Goal: Information Seeking & Learning: Learn about a topic

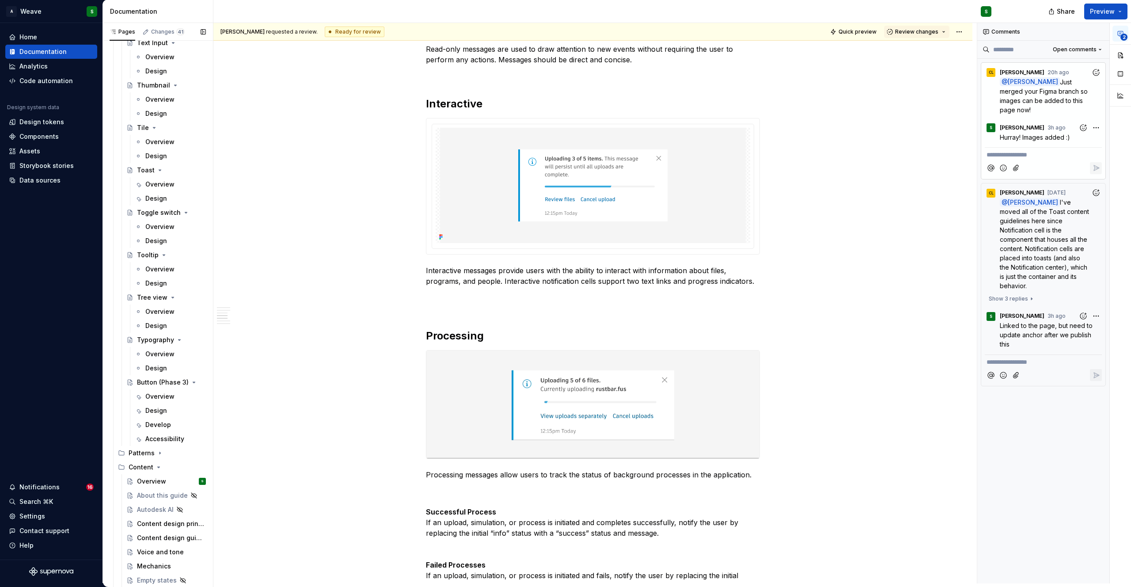
scroll to position [2557, 0]
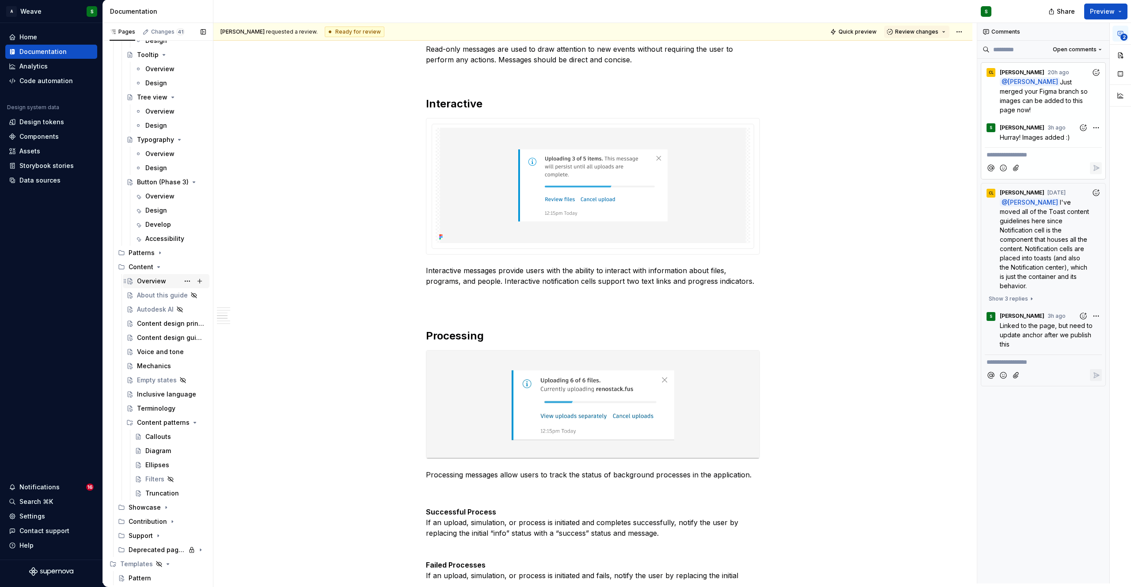
click at [152, 281] on div "Overview" at bounding box center [151, 281] width 29 height 9
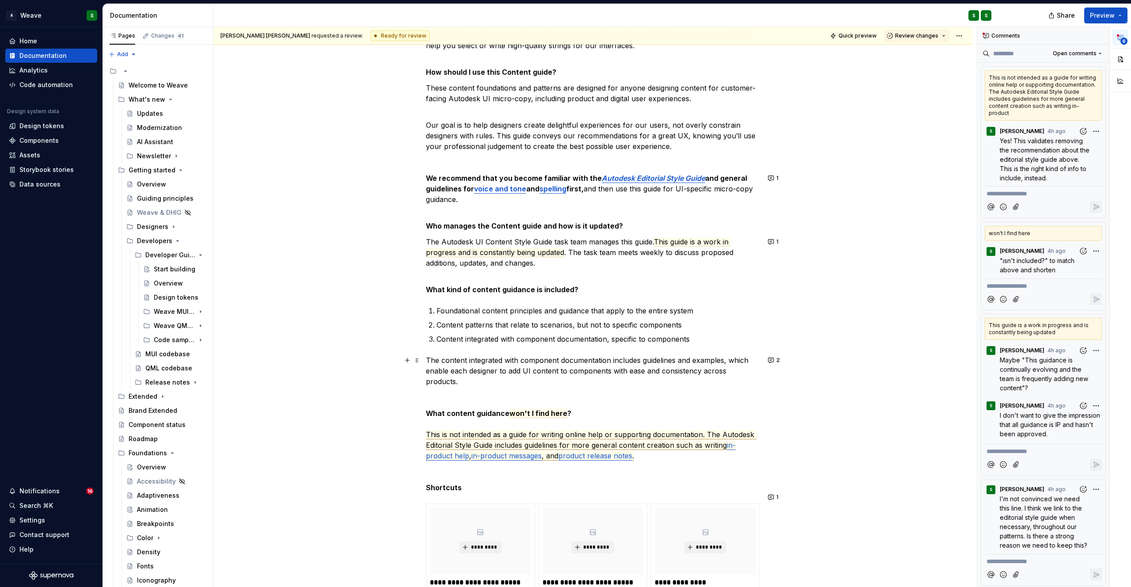
scroll to position [233, 0]
click at [776, 177] on span "1" at bounding box center [777, 177] width 2 height 7
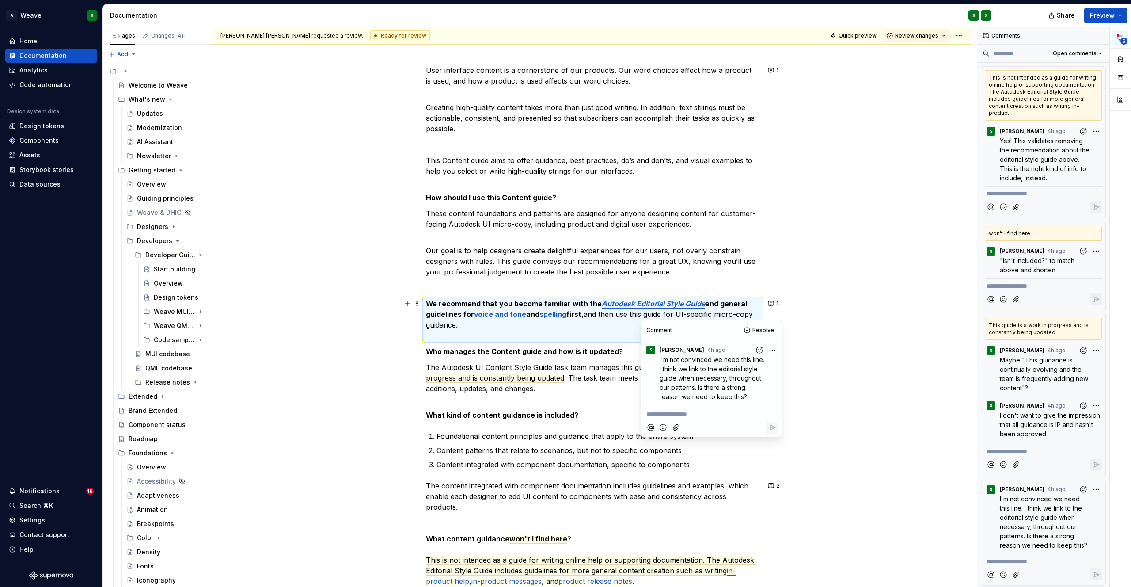
scroll to position [147, 0]
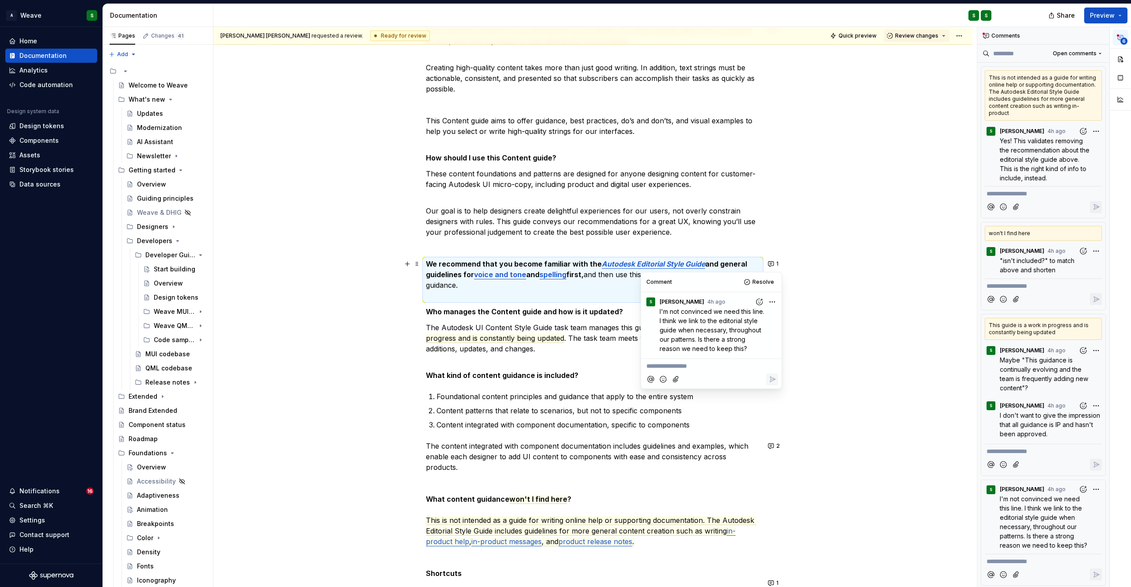
click at [522, 204] on p "Our goal is to help designers create delightful experiences for our users, not …" at bounding box center [593, 216] width 334 height 42
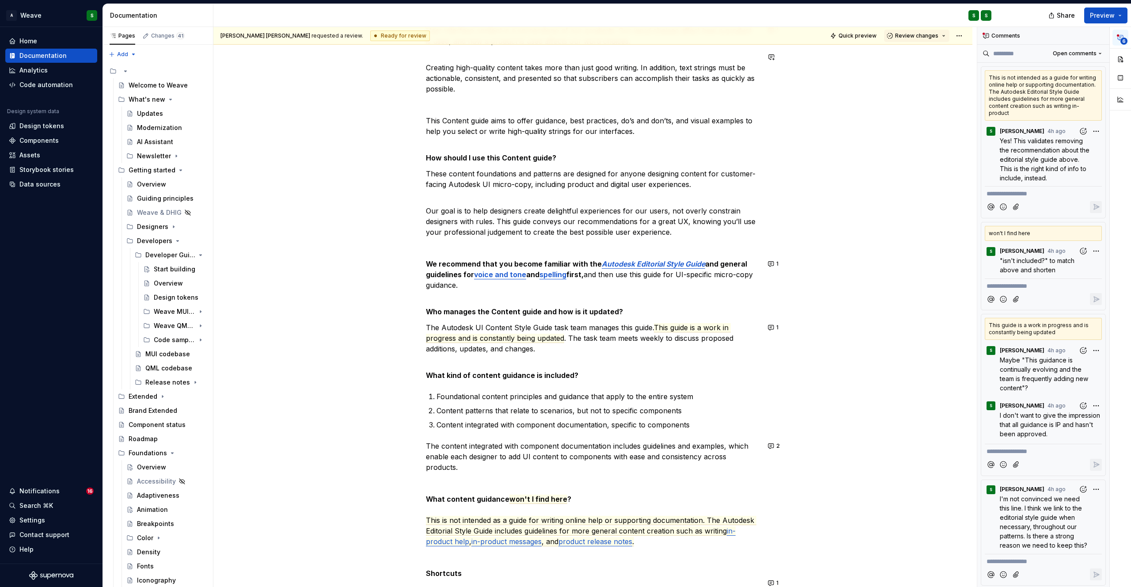
type textarea "*"
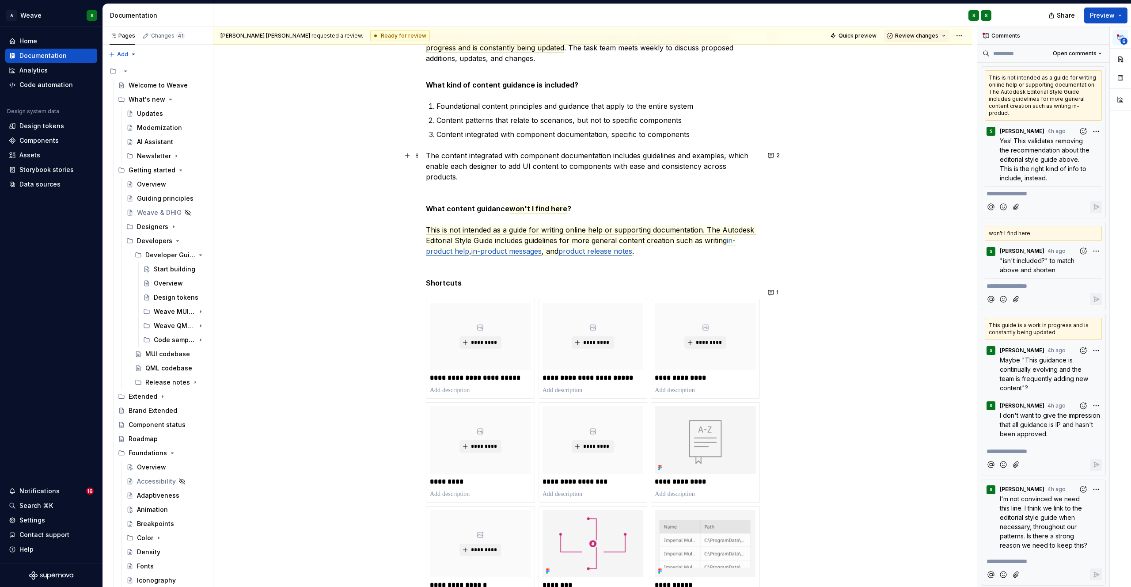
scroll to position [0, 0]
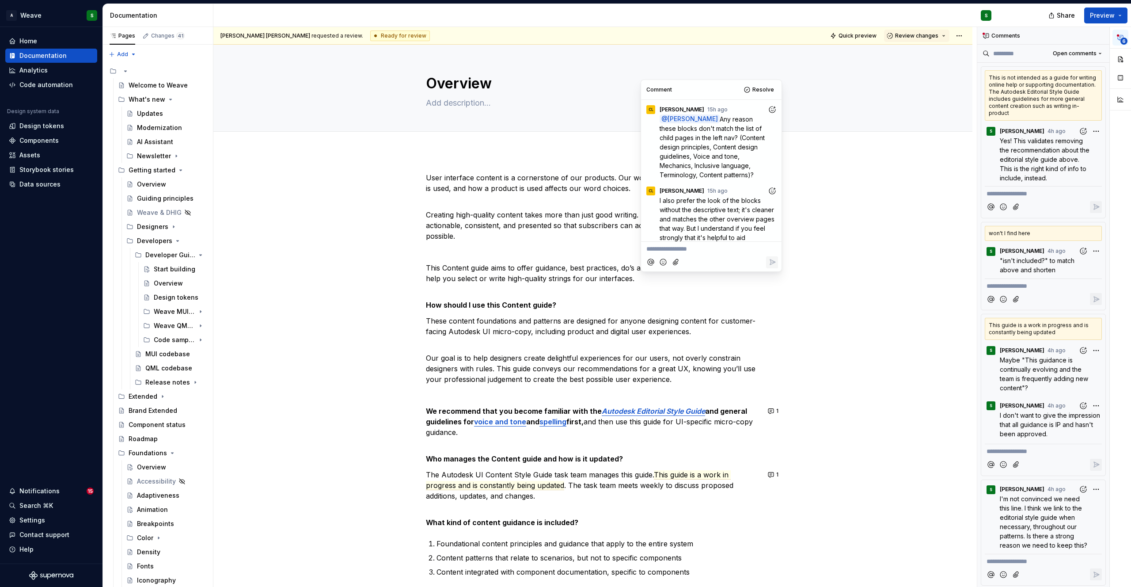
scroll to position [170, 0]
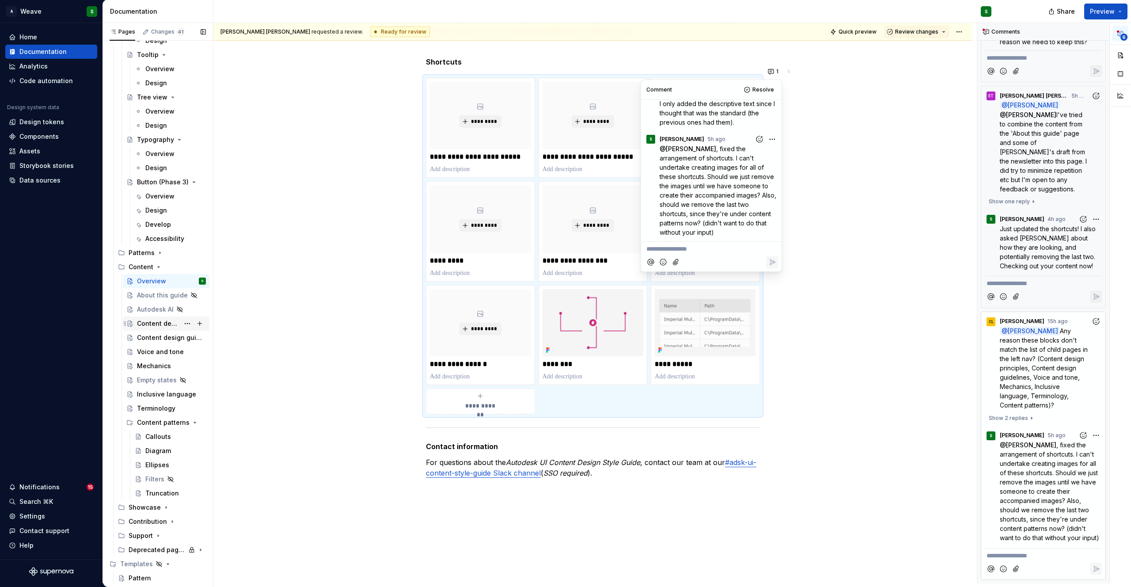
click at [162, 321] on div "Content design principles" at bounding box center [158, 323] width 42 height 9
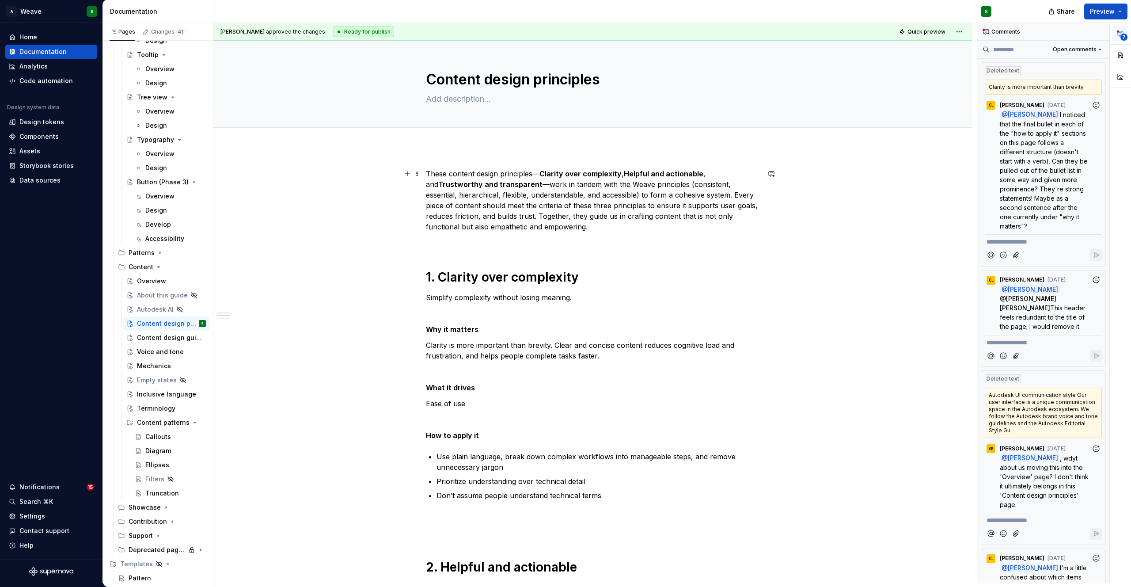
click at [651, 186] on p "These content design principles— Clarity over complexity , Helpful and actionab…" at bounding box center [593, 200] width 334 height 64
click at [631, 199] on p "These content design principles— Clarity over complexity , Helpful and actionab…" at bounding box center [593, 200] width 334 height 64
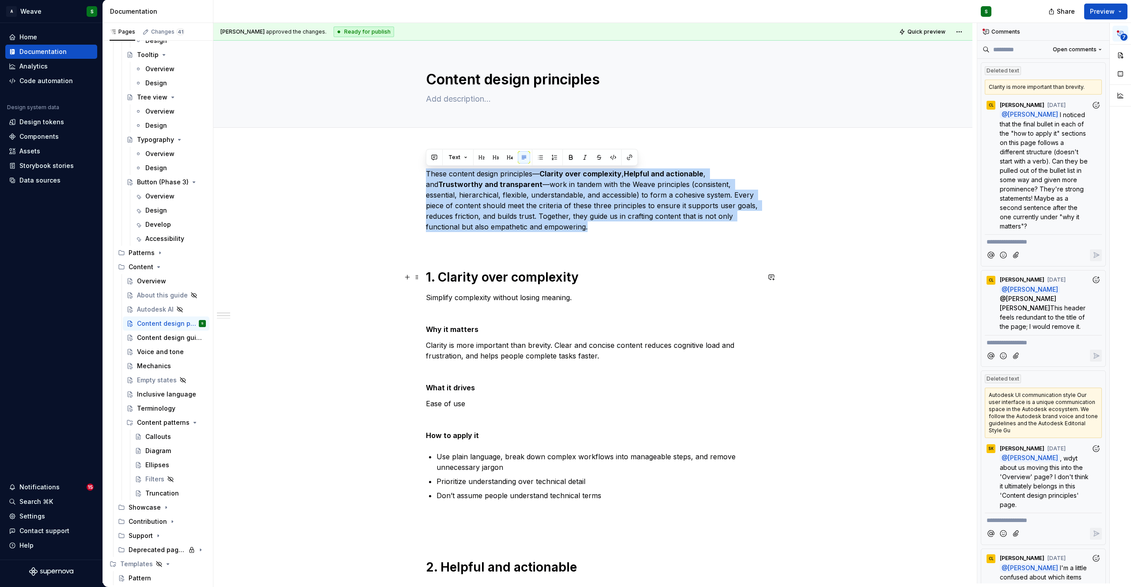
click at [602, 271] on h1 "1. Clarity over complexity" at bounding box center [593, 277] width 334 height 16
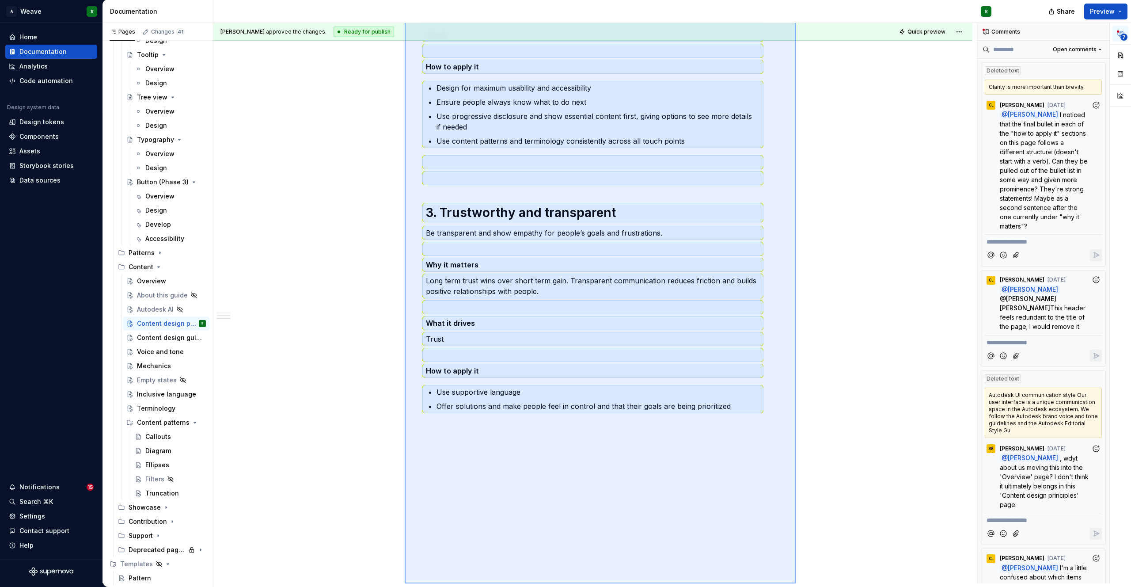
scroll to position [673, 0]
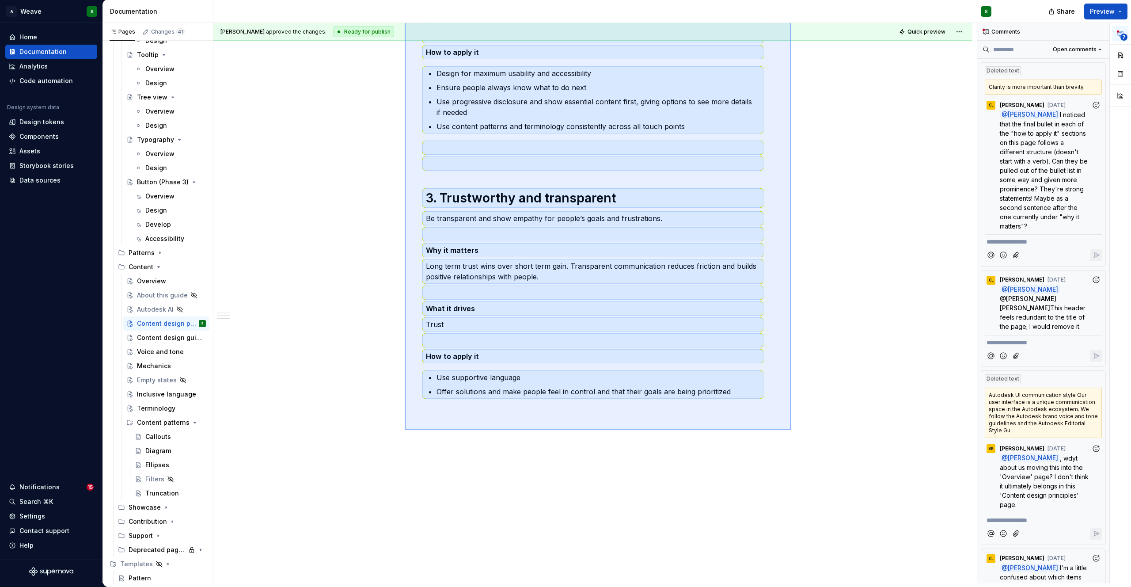
drag, startPoint x: 405, startPoint y: 151, endPoint x: 791, endPoint y: 429, distance: 476.3
click at [791, 429] on div "Christine Lee approved the changes. Ready for publish Quick preview Content des…" at bounding box center [594, 303] width 763 height 560
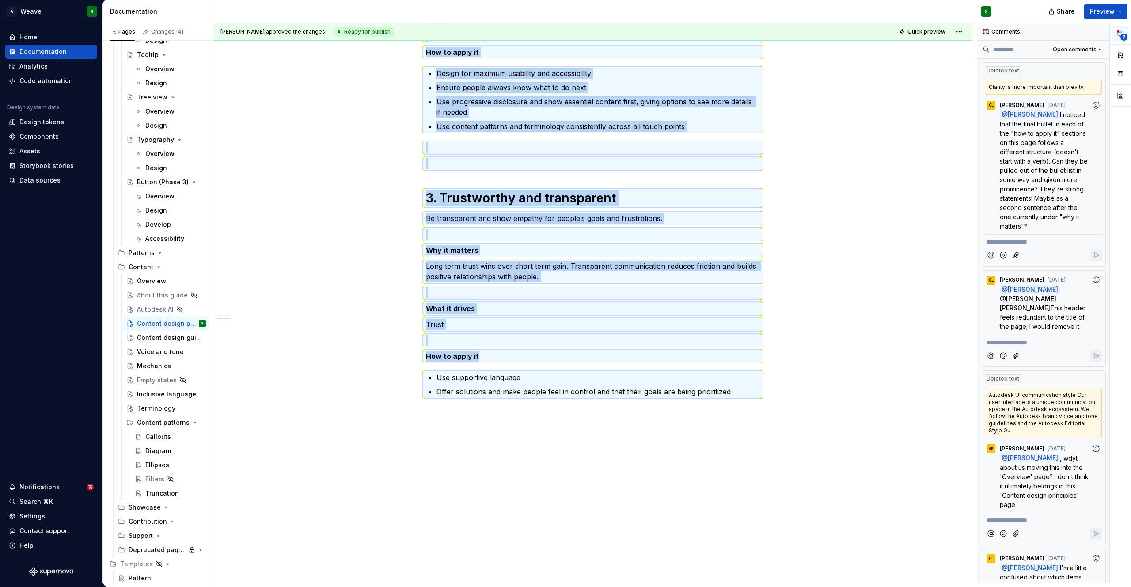
copy div "These content design principles— Clarity over complexity , Helpful and actionab…"
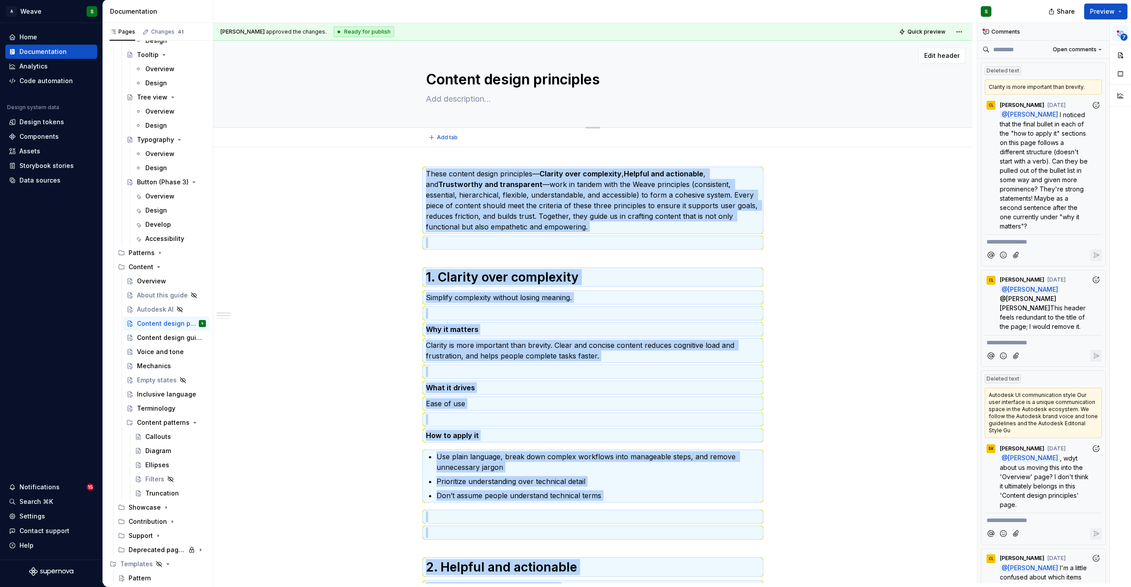
click at [484, 78] on textarea "Content design principles" at bounding box center [591, 79] width 334 height 21
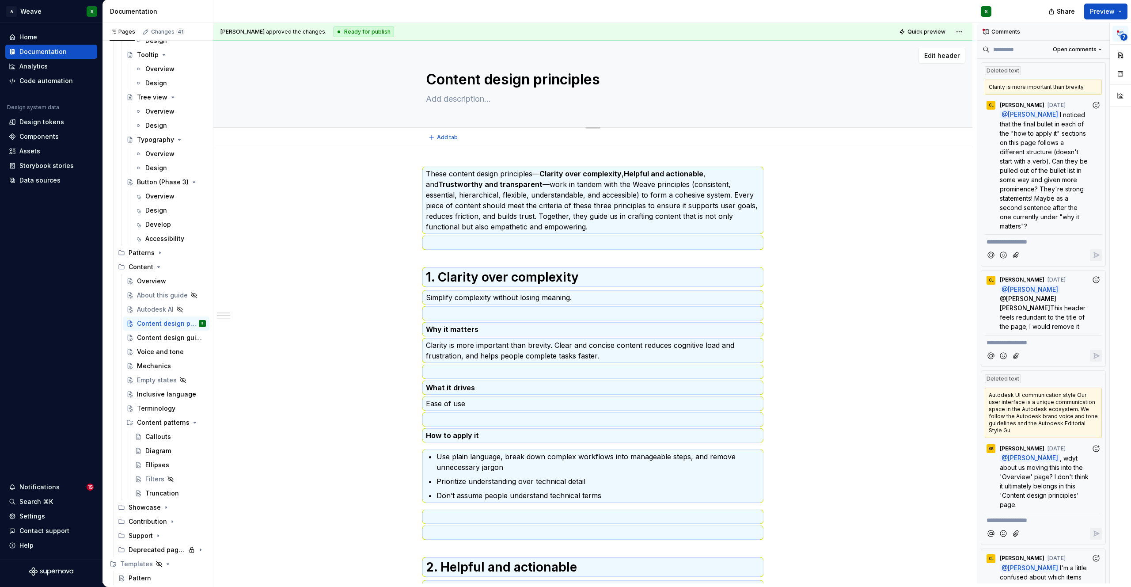
click at [484, 78] on textarea "Content design principles" at bounding box center [591, 79] width 334 height 21
click at [144, 338] on div "Content design guidelines" at bounding box center [158, 337] width 42 height 9
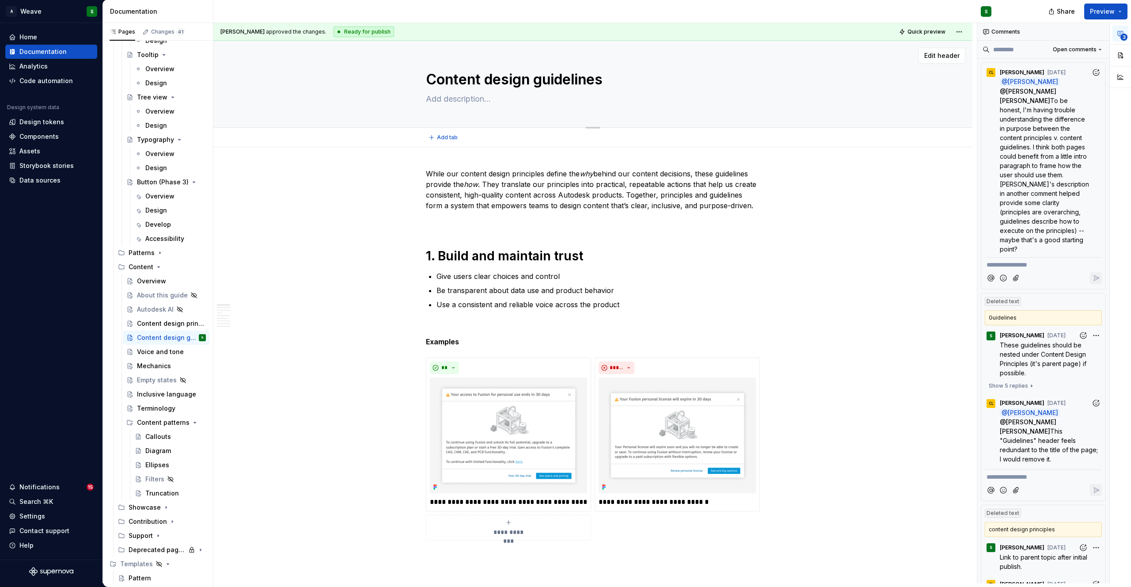
click at [505, 82] on textarea "Content design guidelines" at bounding box center [591, 79] width 334 height 21
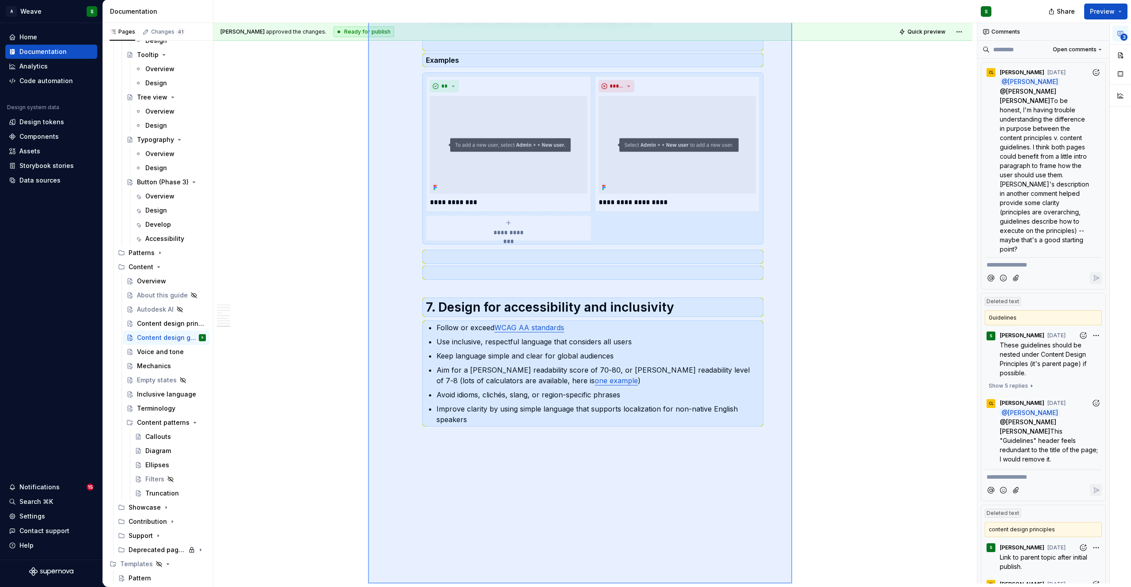
scroll to position [2157, 0]
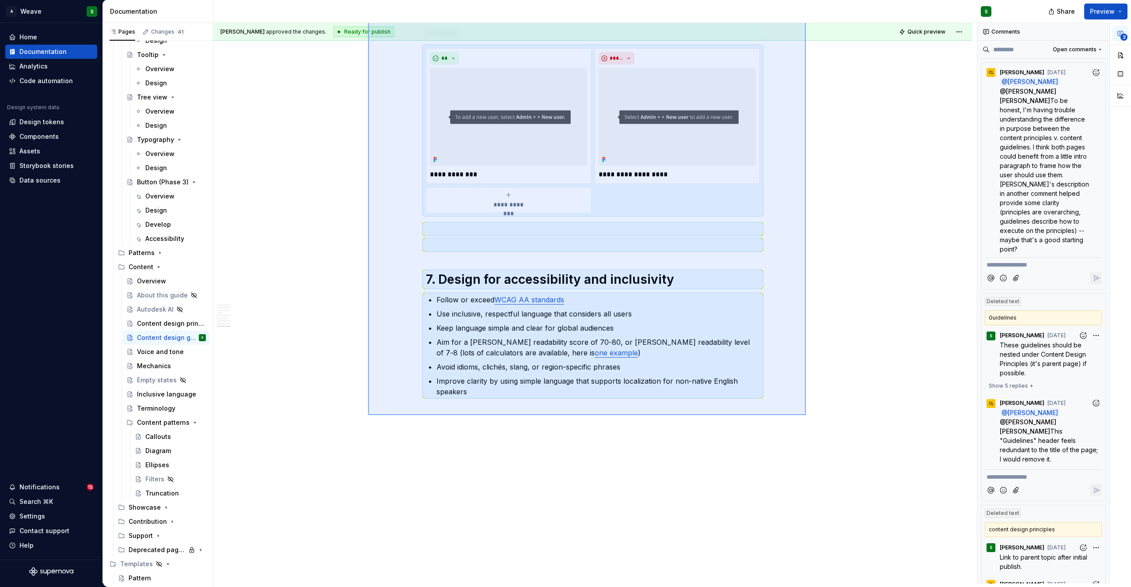
drag, startPoint x: 368, startPoint y: 160, endPoint x: 806, endPoint y: 415, distance: 506.6
click at [806, 415] on div "**********" at bounding box center [594, 303] width 763 height 560
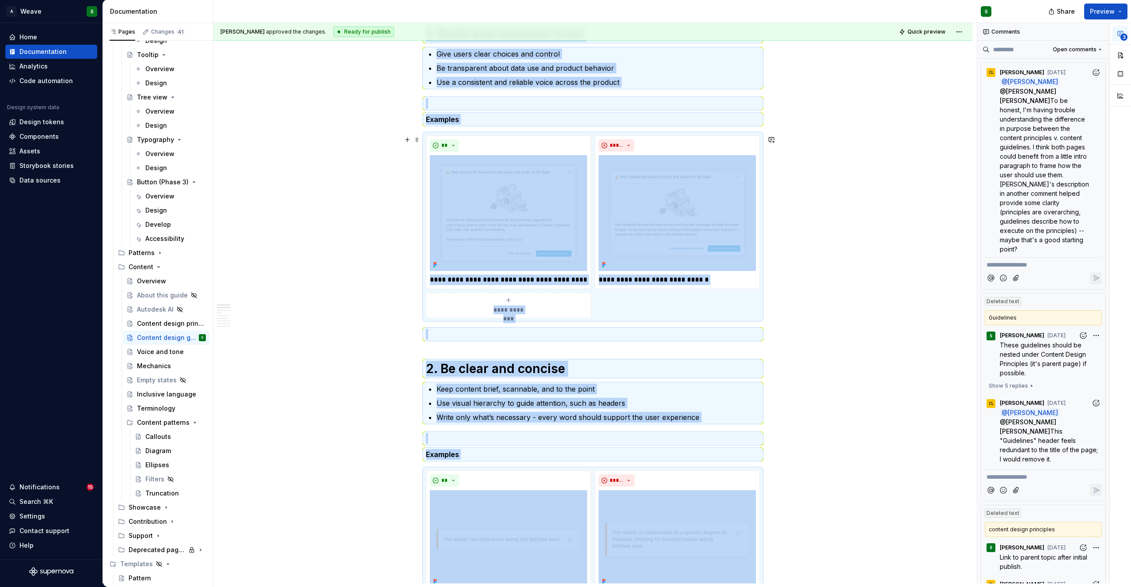
scroll to position [263, 0]
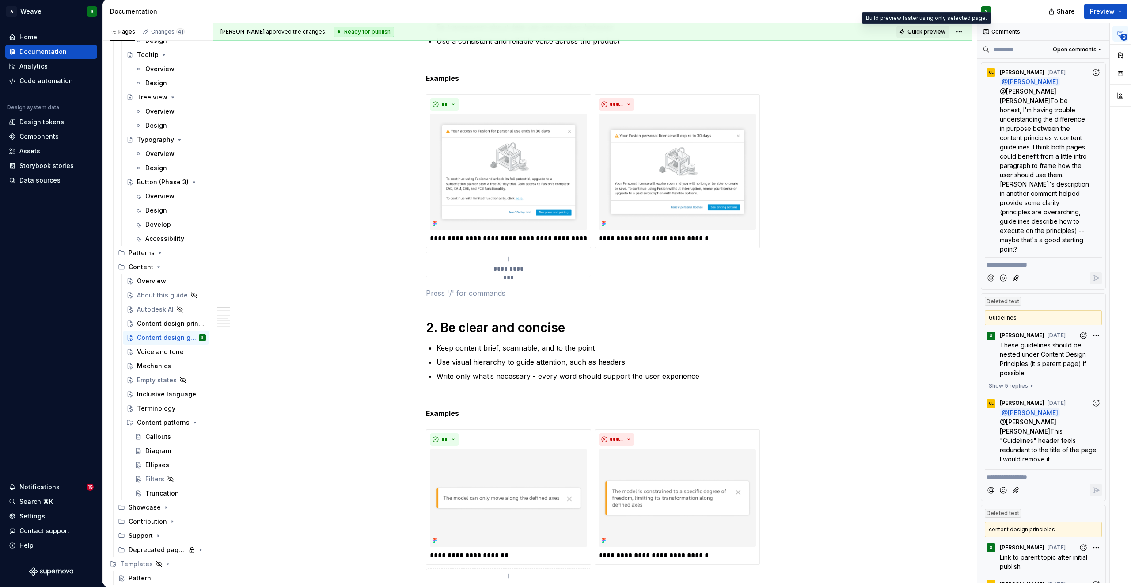
click at [932, 29] on span "Quick preview" at bounding box center [926, 31] width 38 height 7
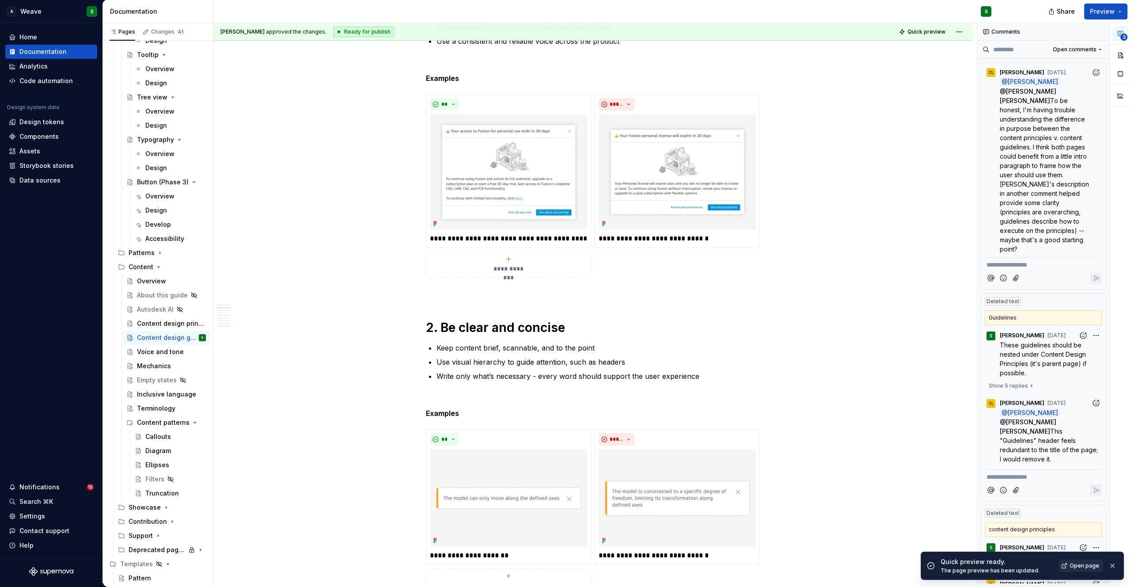
click at [1075, 564] on span "Open page" at bounding box center [1084, 565] width 30 height 7
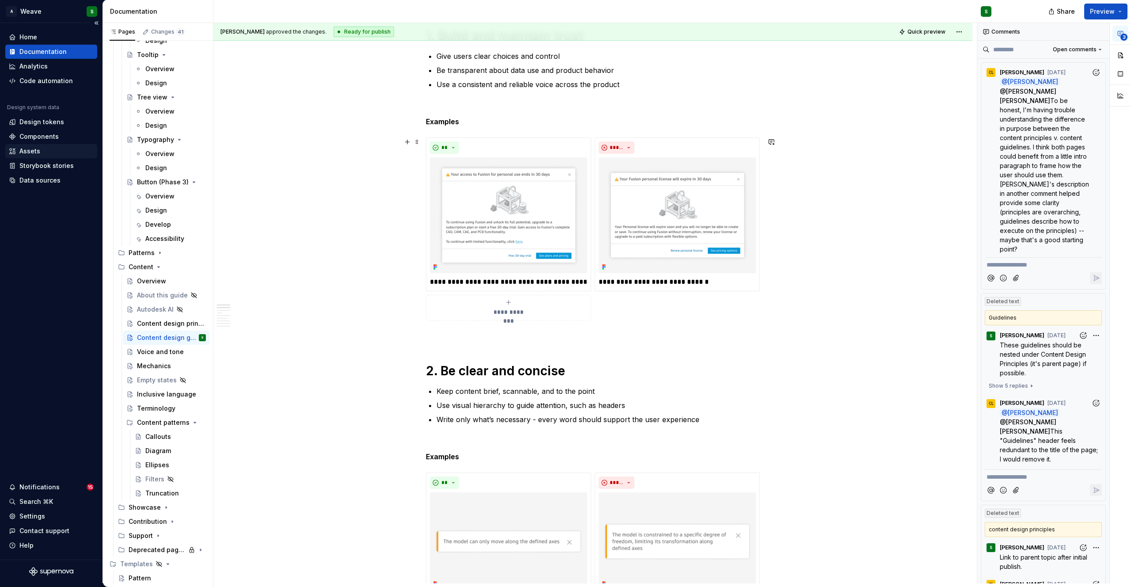
scroll to position [221, 0]
click at [144, 352] on div "Voice and tone" at bounding box center [158, 351] width 42 height 9
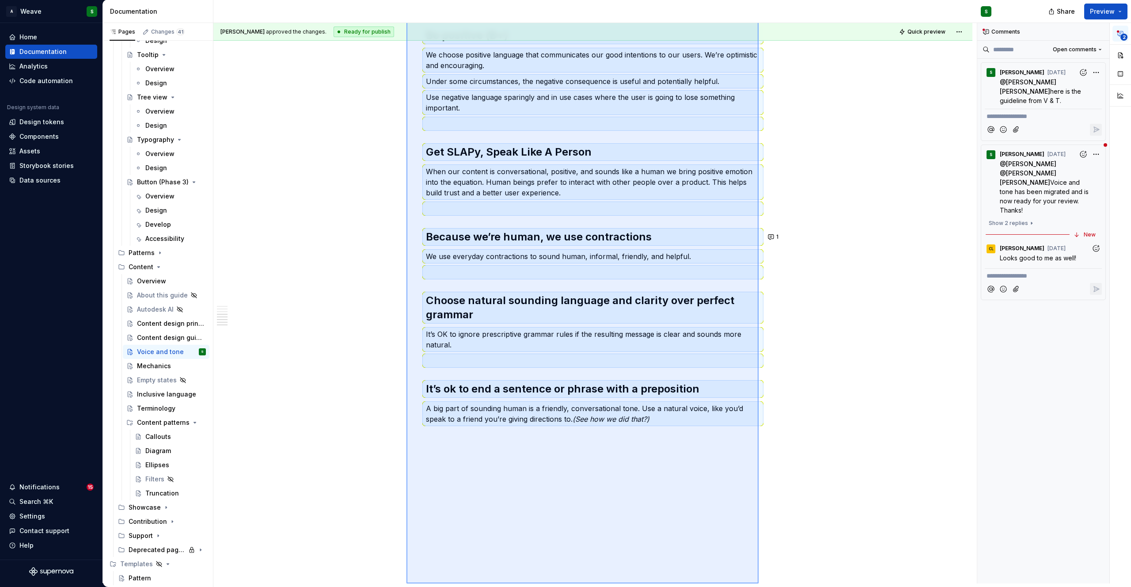
scroll to position [581, 0]
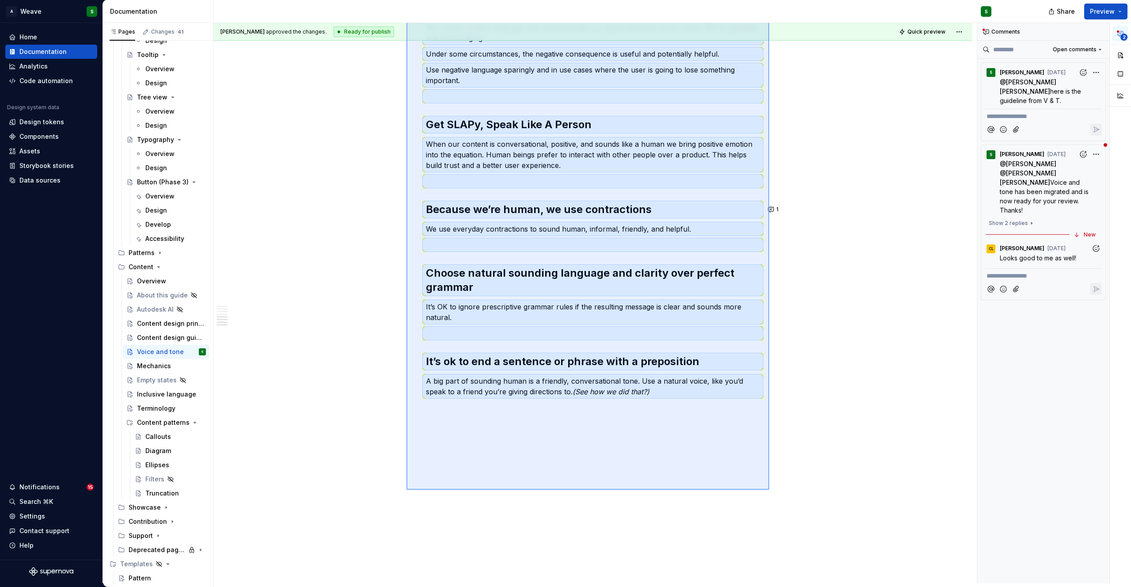
drag, startPoint x: 406, startPoint y: 160, endPoint x: 769, endPoint y: 489, distance: 490.0
click at [769, 489] on div "Christine Lee approved the changes. Ready for publish Quick preview Voice and t…" at bounding box center [594, 303] width 763 height 560
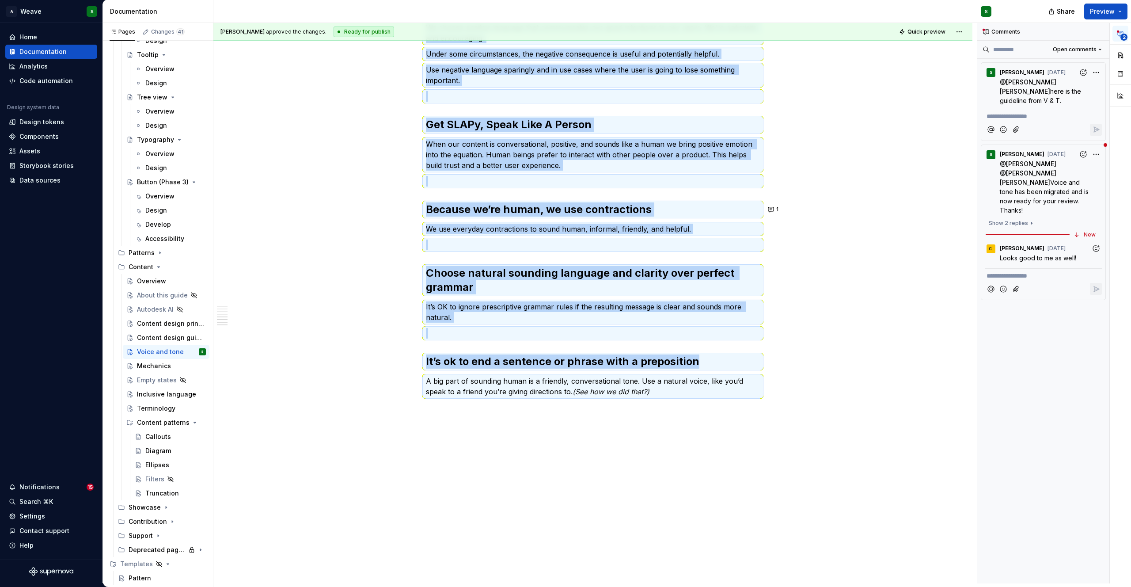
copy div "We follow the Autodesk brand voice and tone guidelines , finding the balance of…"
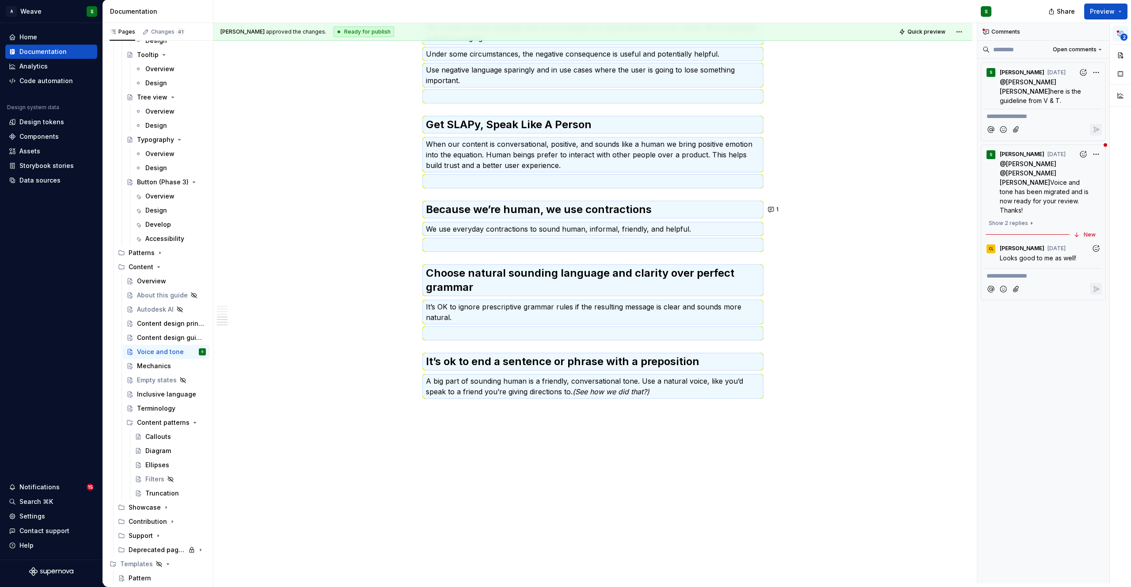
type textarea "*"
